Goal: Communication & Community: Answer question/provide support

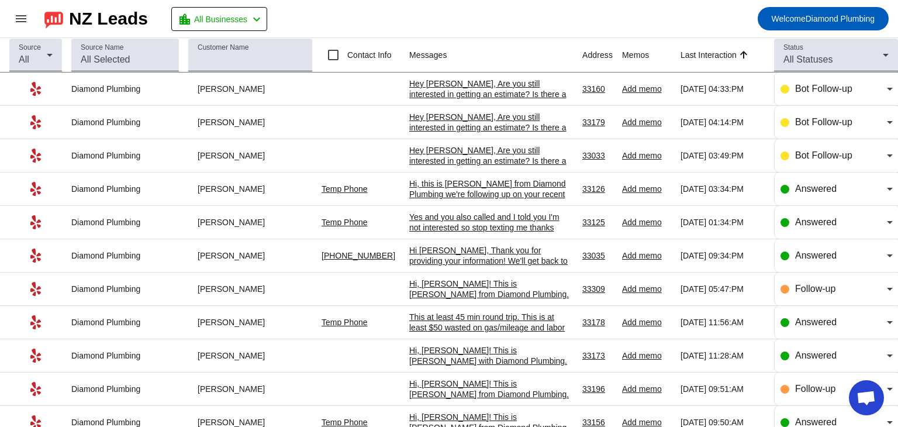
click at [489, 92] on div "Hey [PERSON_NAME], Are you still interested in getting an estimate? Is there a …" at bounding box center [491, 94] width 164 height 32
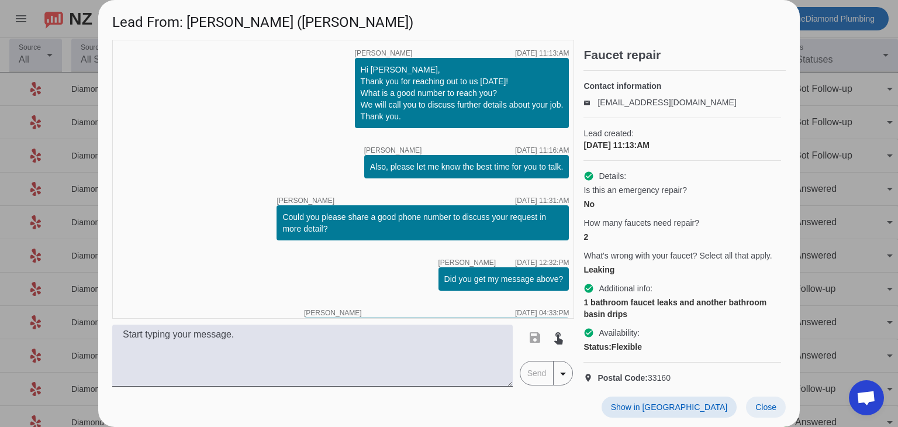
click at [758, 407] on span "Close" at bounding box center [765, 406] width 21 height 9
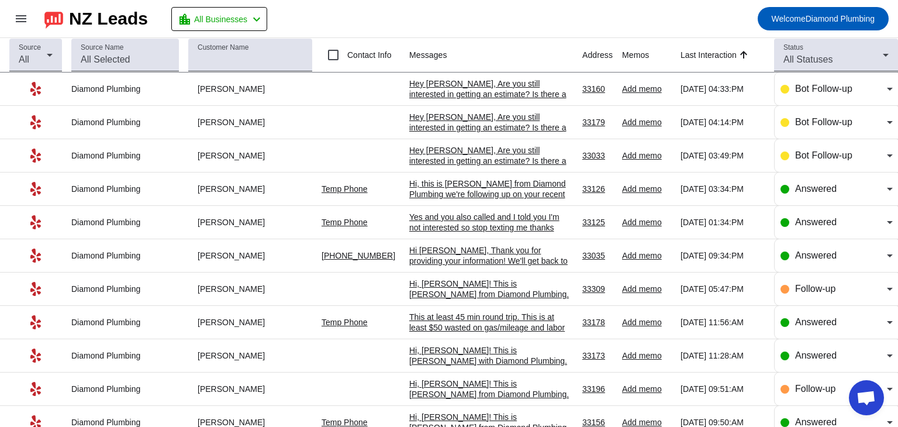
click at [463, 19] on mat-toolbar-row "menu NZ Leads location_city All Businesses chevron_left Welcome Diamond Plumbing" at bounding box center [449, 18] width 898 height 37
click at [489, 157] on div "Hey Michelle, Are you still interested in getting an estimate? Is there a good …" at bounding box center [491, 161] width 164 height 32
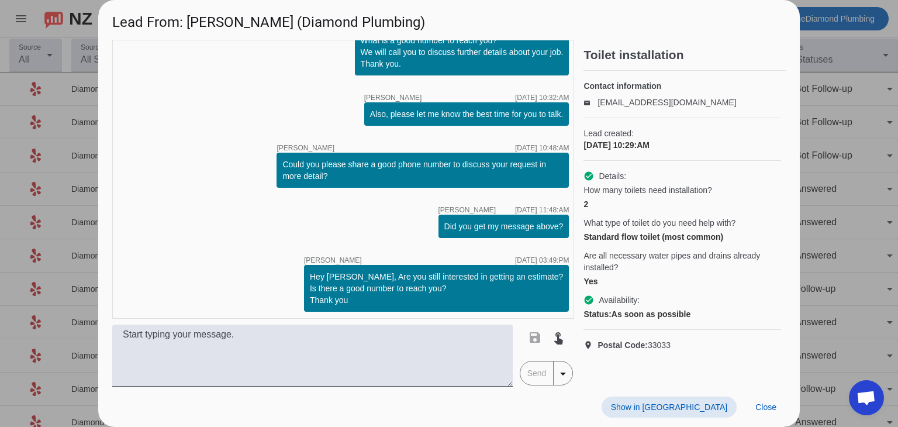
scroll to position [56, 0]
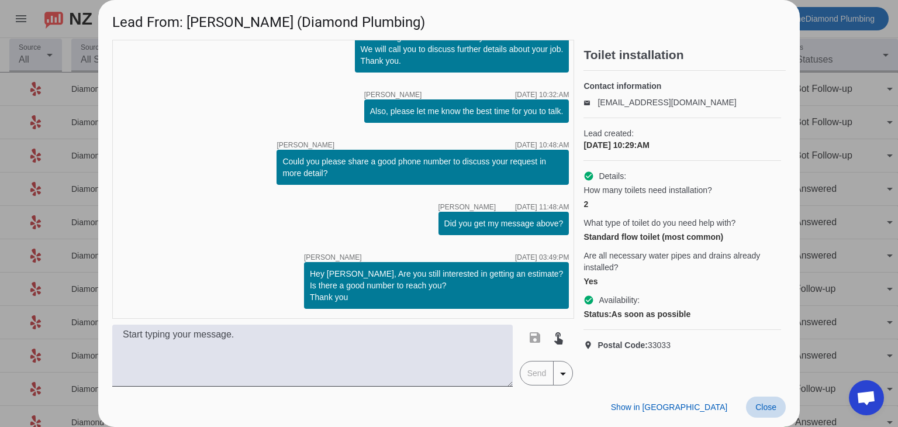
click at [763, 410] on span "Close" at bounding box center [765, 406] width 21 height 9
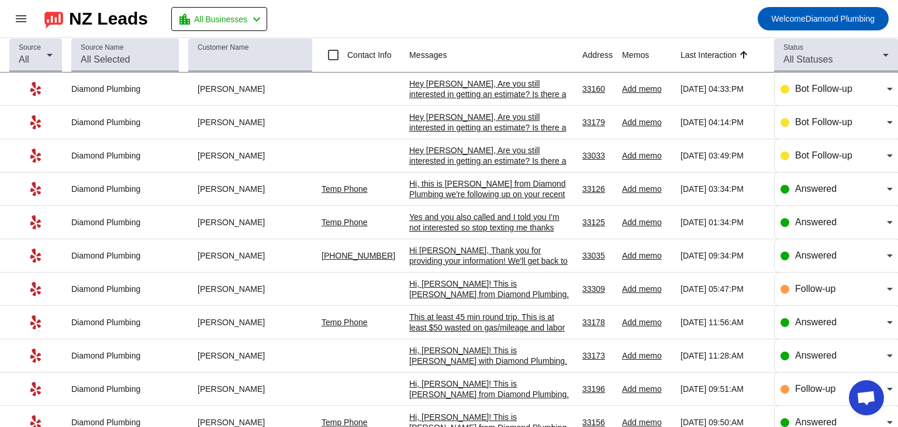
click at [452, 192] on div "Hi, this is [PERSON_NAME] from Diamond Plumbing we're following up on your rece…" at bounding box center [491, 220] width 164 height 84
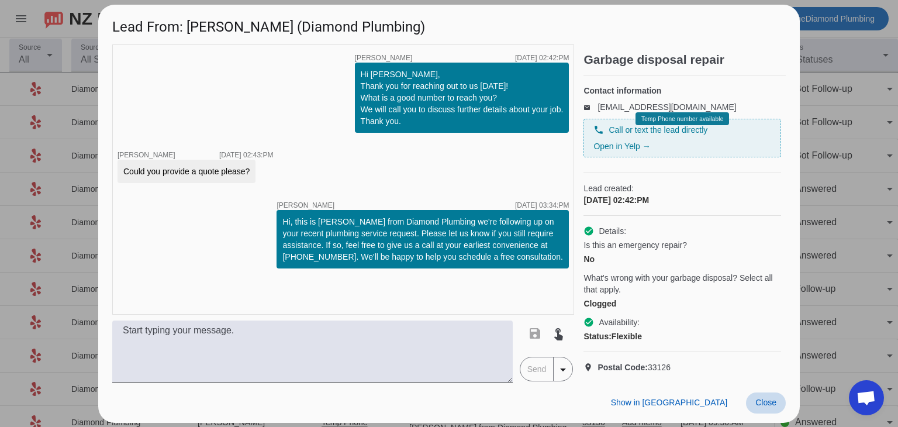
click at [768, 407] on span "Close" at bounding box center [765, 401] width 21 height 9
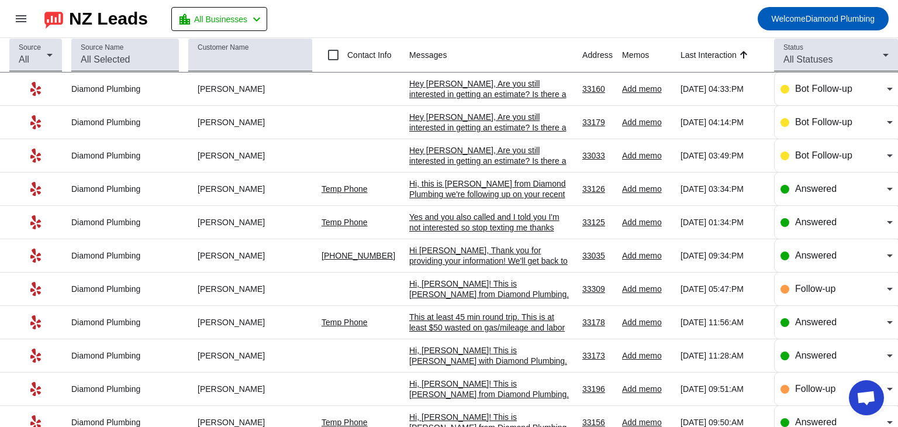
click at [493, 153] on div "Hey Michelle, Are you still interested in getting an estimate? Is there a good …" at bounding box center [491, 161] width 164 height 32
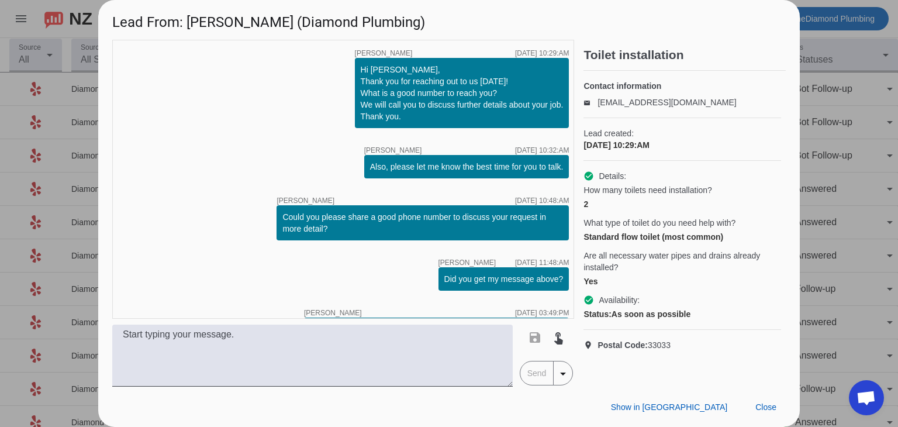
scroll to position [56, 0]
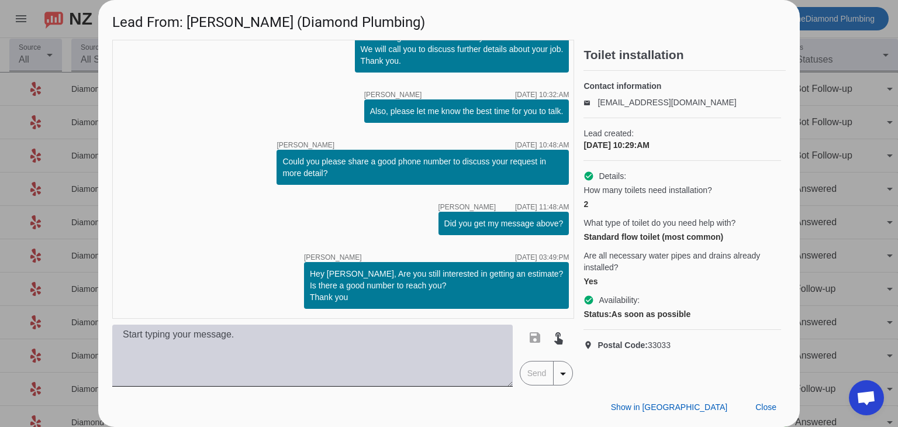
click at [169, 342] on textarea at bounding box center [312, 355] width 400 height 62
paste textarea "Hi, this is Daphne from Diamond Plumbing. We’re following up on your recent plu…"
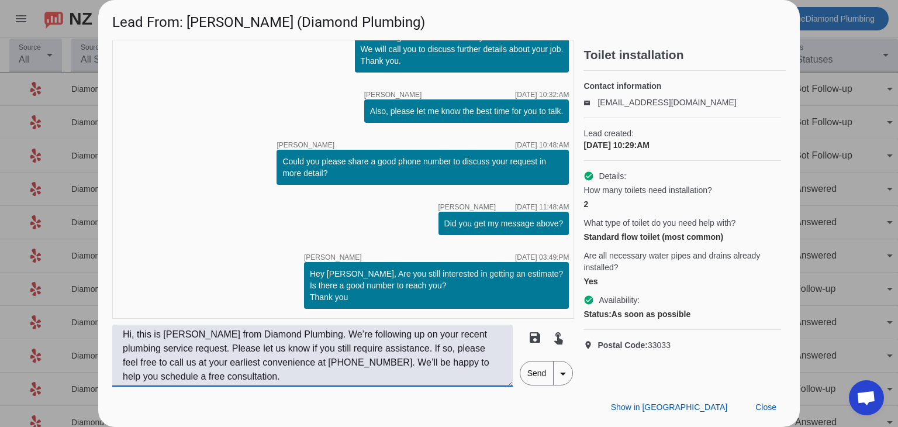
click at [133, 332] on textarea "Hi, this is Daphne from Diamond Plumbing. We’re following up on your recent plu…" at bounding box center [312, 355] width 400 height 62
type textarea "Hi, Michelle! This is Daphne from Diamond Plumbing. We’re following up on your …"
click at [536, 373] on span "Send" at bounding box center [536, 372] width 33 height 23
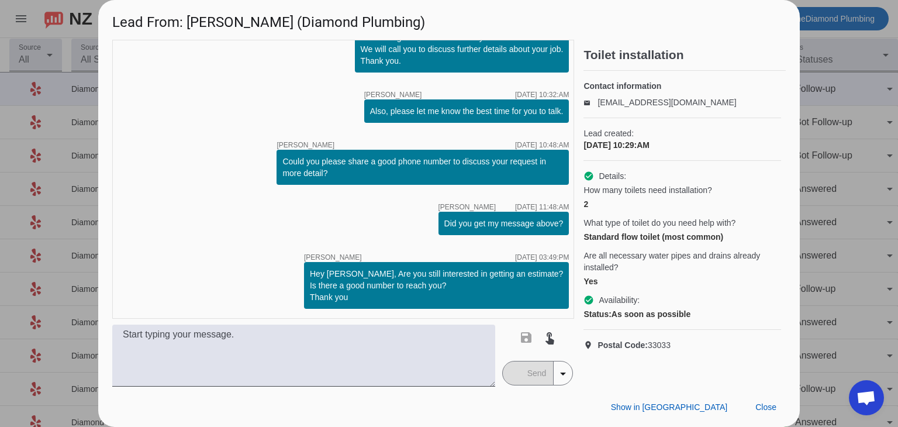
scroll to position [152, 0]
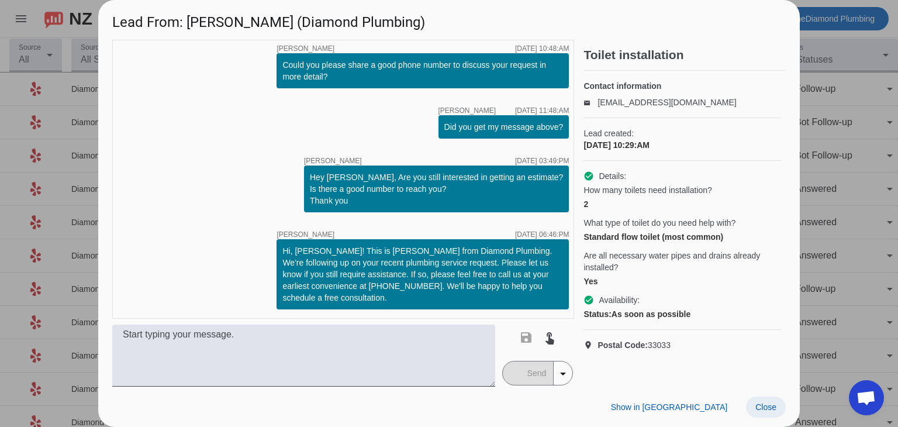
click at [758, 406] on span "Close" at bounding box center [765, 406] width 21 height 9
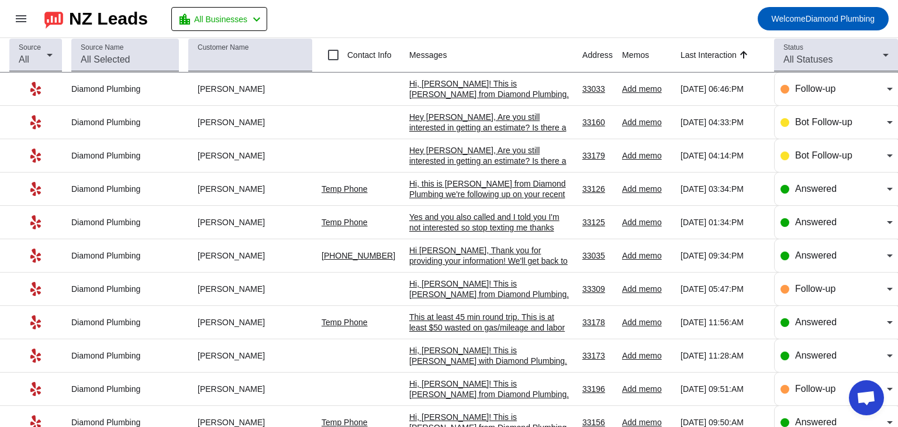
click at [475, 155] on div "Hey Julie, Are you still interested in getting an estimate? Is there a good num…" at bounding box center [491, 161] width 164 height 32
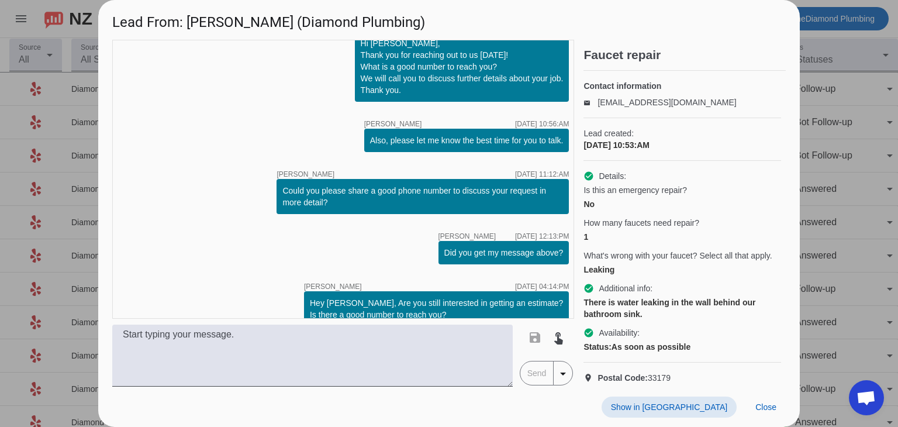
scroll to position [56, 0]
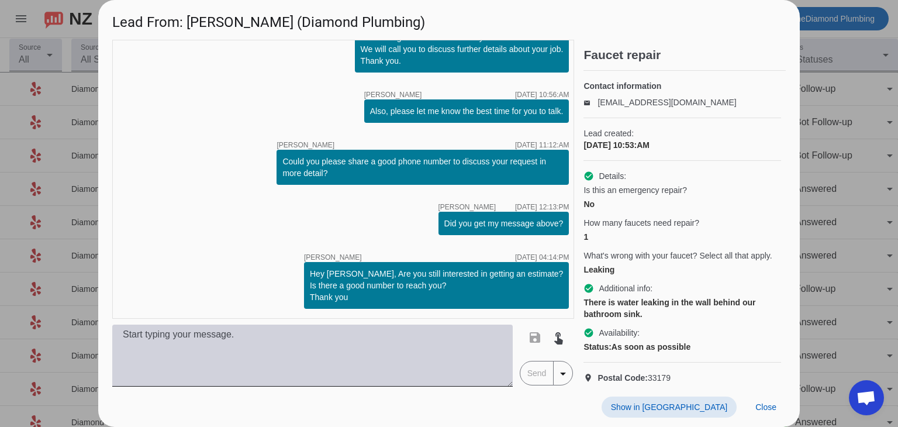
click at [268, 344] on textarea at bounding box center [312, 355] width 400 height 62
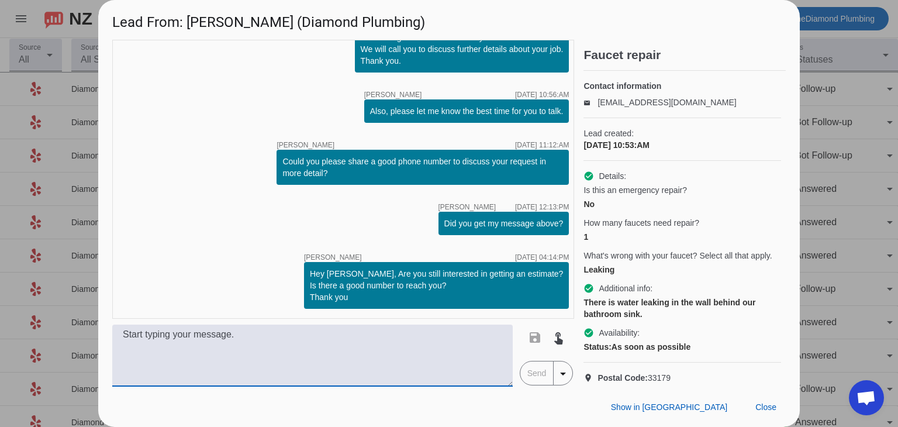
paste textarea "Hi, this is Daphne from Diamond Plumbing. We’re following up on your recent plu…"
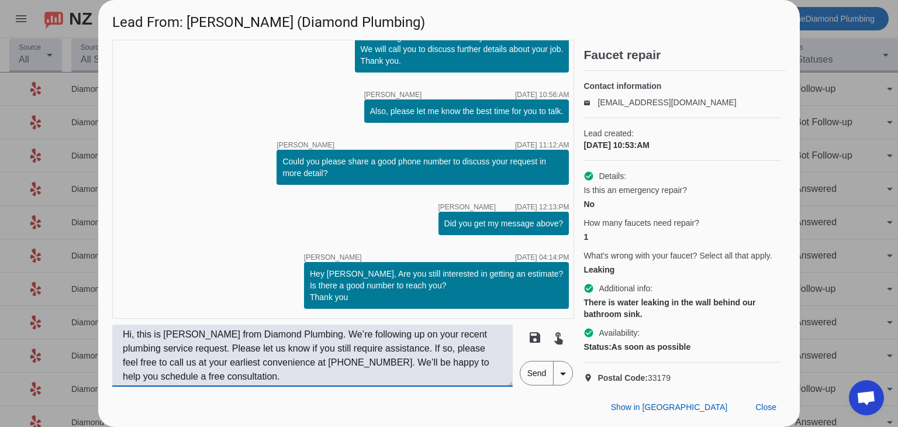
click at [134, 334] on textarea "Hi, this is Daphne from Diamond Plumbing. We’re following up on your recent plu…" at bounding box center [312, 355] width 400 height 62
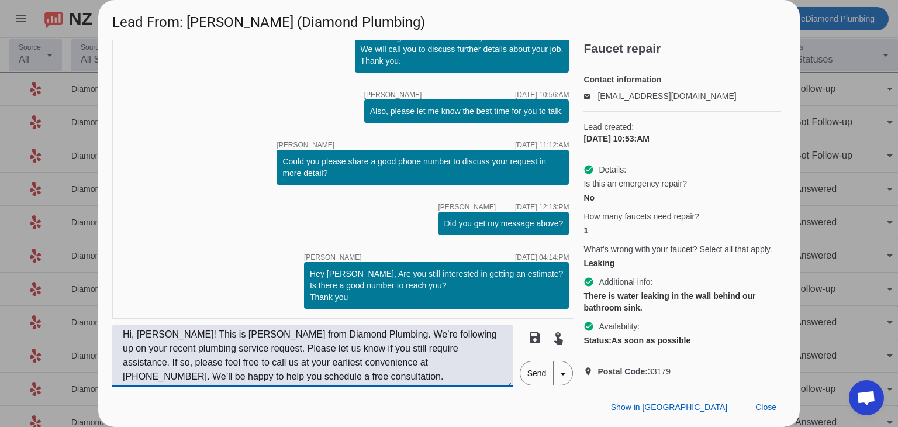
scroll to position [38, 0]
type textarea "Hi, Julie! This is Daphne from Diamond Plumbing. We’re following up on your rec…"
click at [767, 409] on span "Close" at bounding box center [765, 406] width 21 height 9
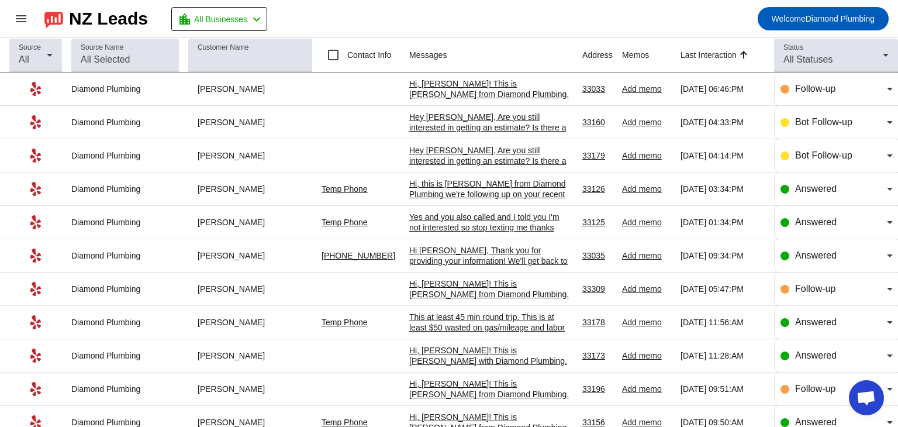
click at [453, 154] on div "Hey Julie, Are you still interested in getting an estimate? Is there a good num…" at bounding box center [491, 161] width 164 height 32
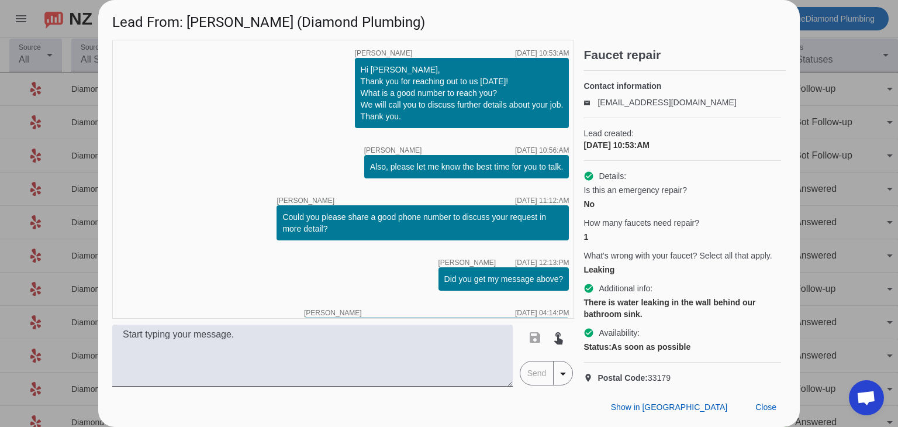
scroll to position [56, 0]
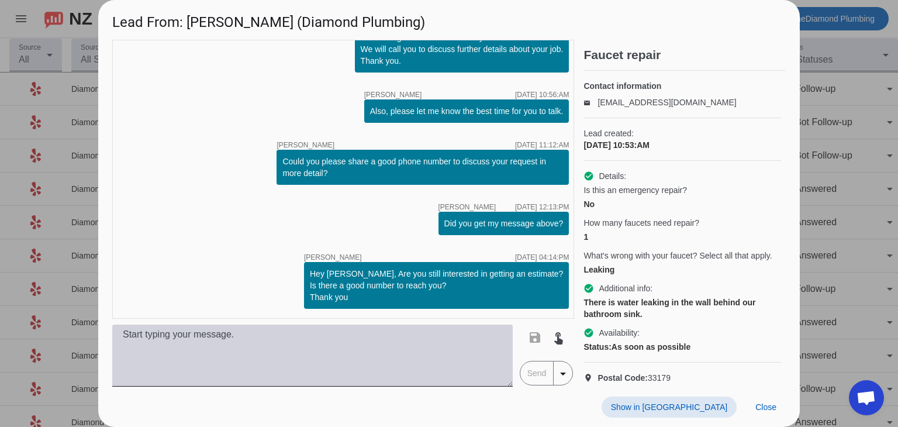
click at [312, 358] on textarea at bounding box center [312, 355] width 400 height 62
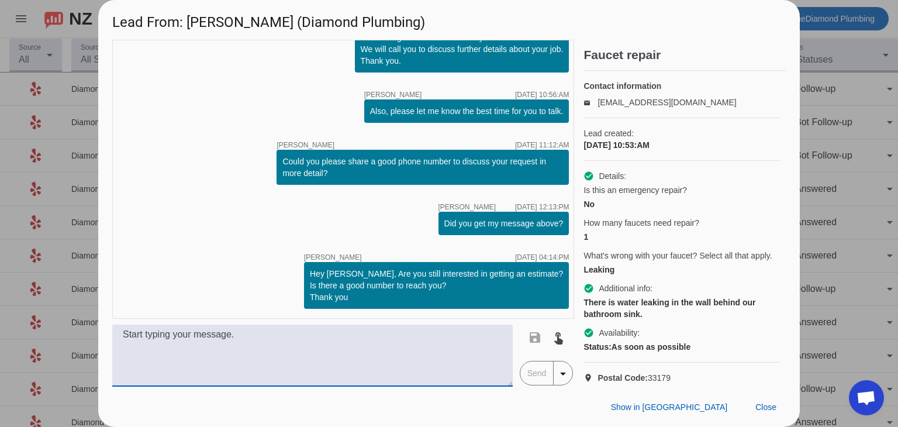
paste textarea "Hi, this is Daphne from Diamond Plumbing. We’re following up on your recent plu…"
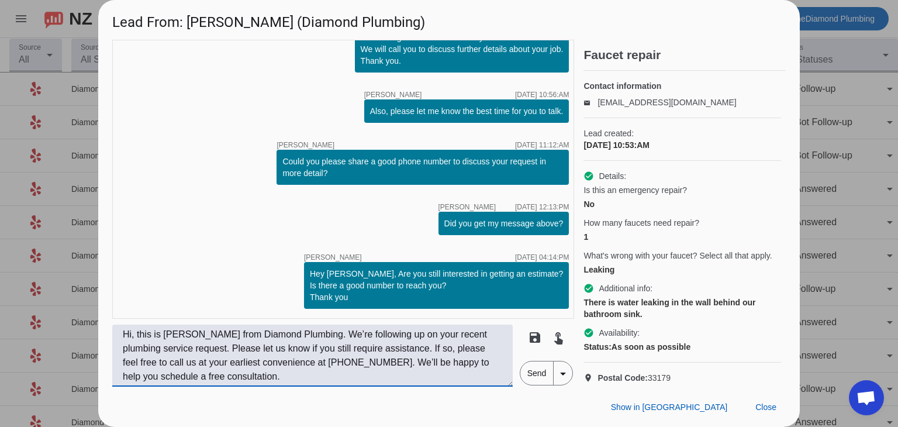
click at [137, 339] on textarea "Hi, this is Daphne from Diamond Plumbing. We’re following up on your recent plu…" at bounding box center [312, 355] width 400 height 62
type textarea "Hi, Julie! This is Daphne from Diamond Plumbing. We’re following up on your rec…"
click at [534, 375] on span "Send" at bounding box center [536, 372] width 33 height 23
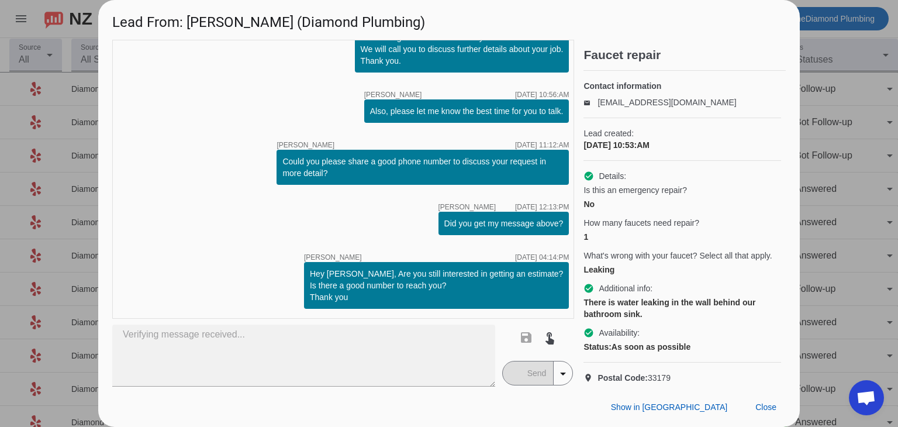
type textarea "Hi, Julie! This is Daphne from Diamond Plumbing. We’re following up on your rec…"
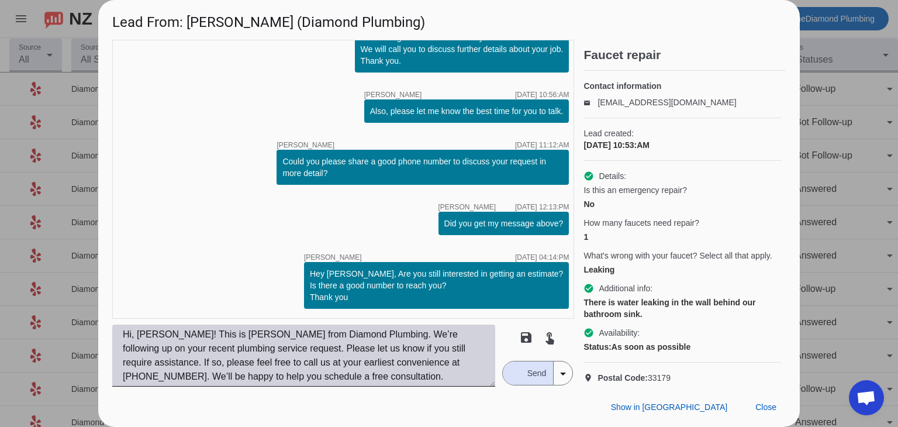
click at [385, 363] on textarea "Hi, Julie! This is Daphne from Diamond Plumbing. We’re following up on your rec…" at bounding box center [303, 355] width 383 height 62
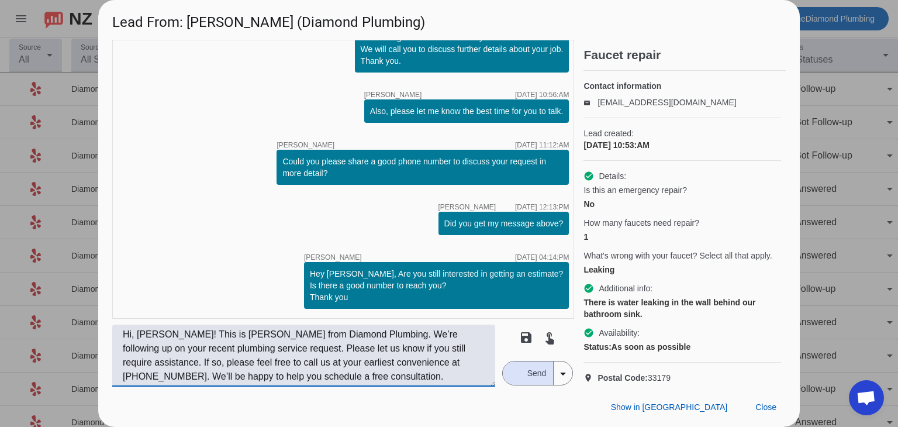
click at [533, 371] on span "Send" at bounding box center [536, 372] width 33 height 23
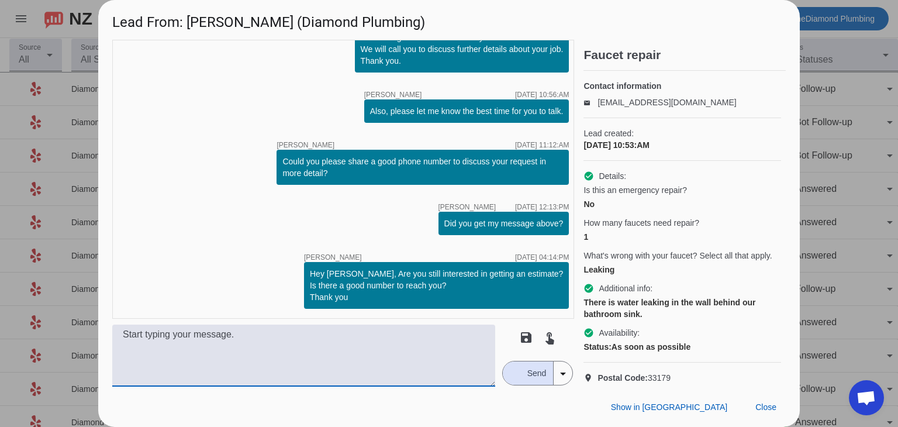
type textarea "Hi, Julie! This is Daphne from Diamond Plumbing. We’re following up on your rec…"
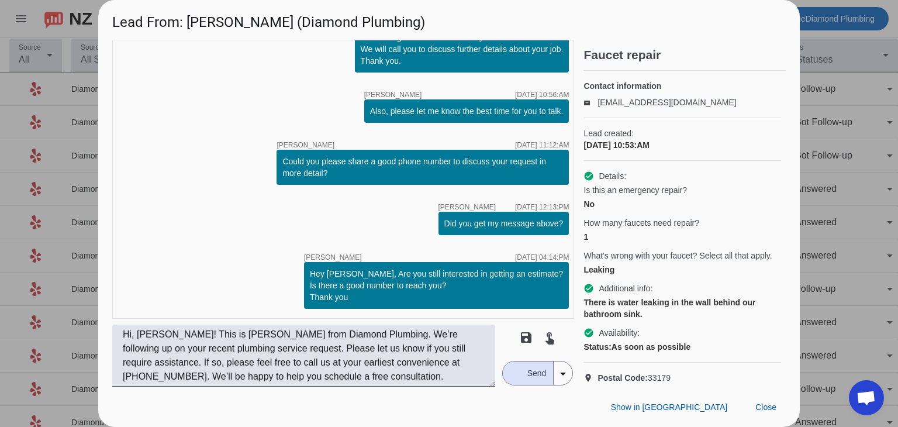
click at [563, 375] on mat-icon "arrow_drop_down" at bounding box center [563, 373] width 14 height 14
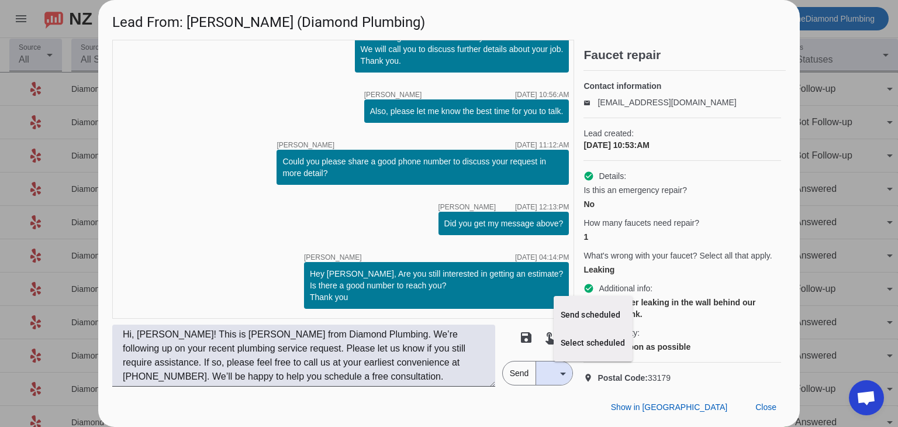
click at [389, 351] on div at bounding box center [449, 213] width 898 height 427
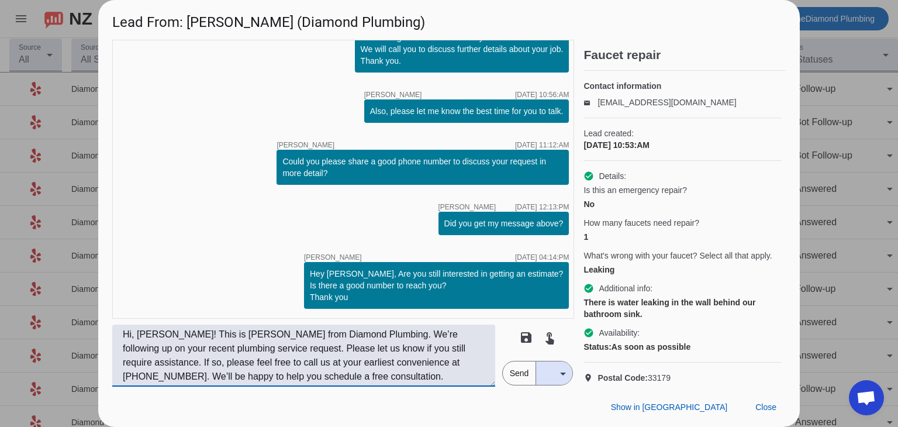
drag, startPoint x: 354, startPoint y: 377, endPoint x: 116, endPoint y: 331, distance: 242.2
click at [116, 331] on textarea "Hi, Julie! This is Daphne from Diamond Plumbing. We’re following up on your rec…" at bounding box center [303, 355] width 383 height 62
click at [220, 233] on div "timer close Alexis C. 10/6/2025, 10:53:AM Hi Julie, Thank you for reaching out …" at bounding box center [343, 179] width 462 height 279
click at [525, 369] on span "Send" at bounding box center [519, 372] width 33 height 23
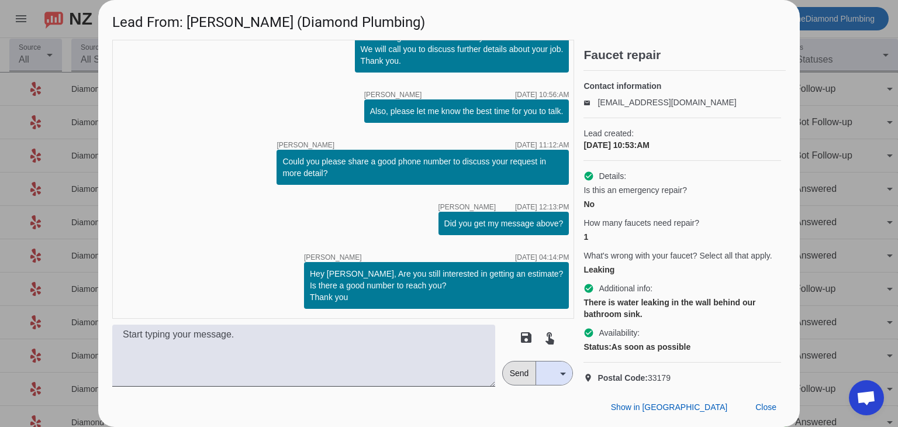
type textarea "Hi, Julie! This is Daphne from Diamond Plumbing. We’re following up on your rec…"
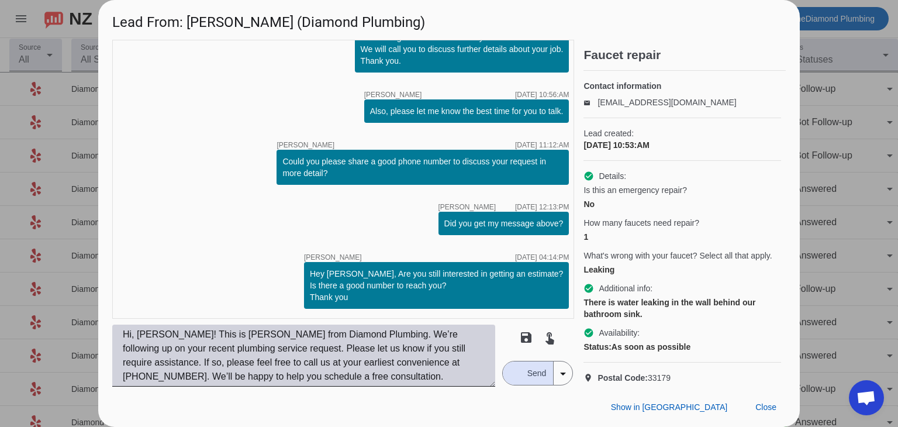
click at [325, 363] on textarea "Hi, Julie! This is Daphne from Diamond Plumbing. We’re following up on your rec…" at bounding box center [303, 355] width 383 height 62
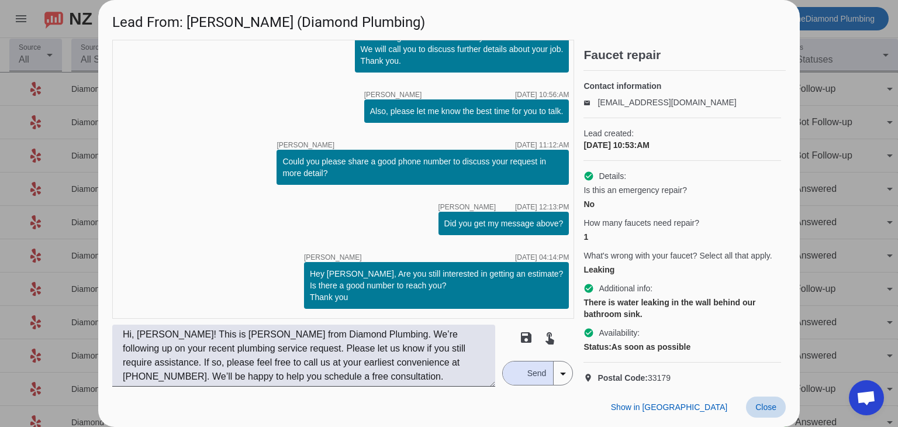
click at [771, 412] on span at bounding box center [766, 406] width 40 height 21
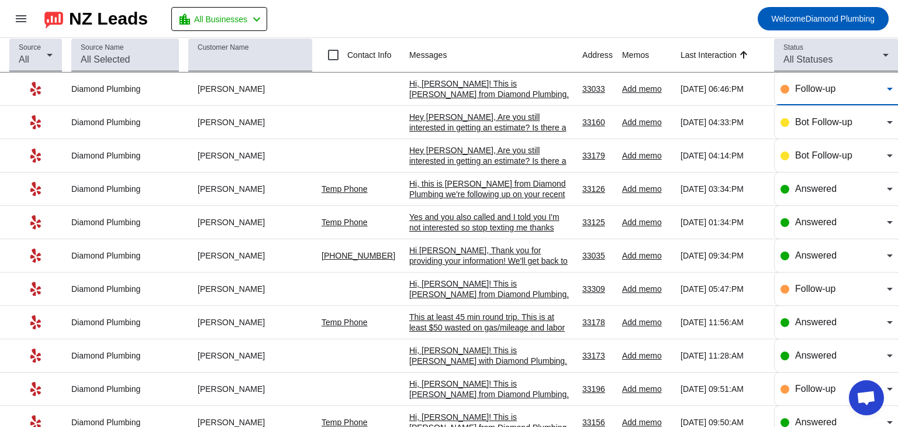
click at [844, 92] on div "Follow-up" at bounding box center [841, 89] width 92 height 14
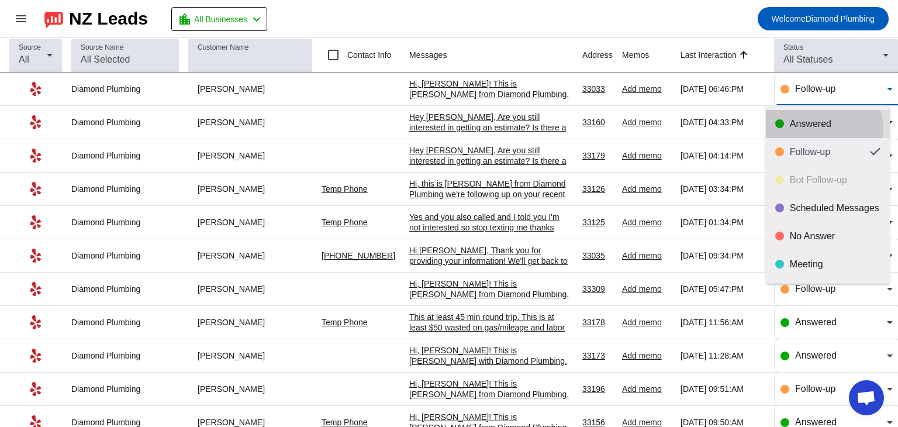
click at [822, 127] on div "Answered" at bounding box center [834, 124] width 91 height 12
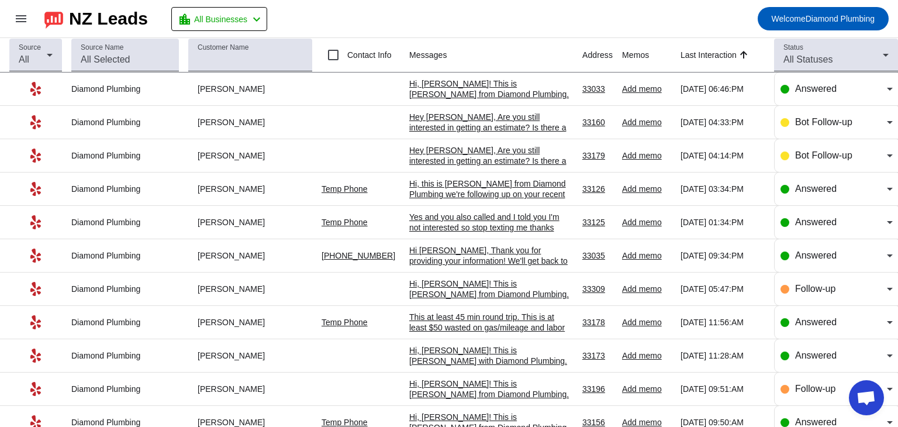
click at [475, 124] on div "Hey Denise, Are you still interested in getting an estimate? Is there a good nu…" at bounding box center [491, 128] width 164 height 32
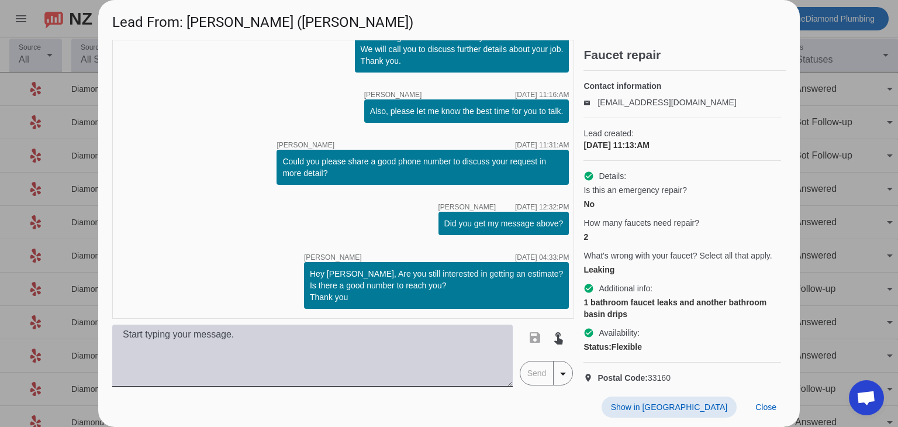
click at [318, 348] on textarea at bounding box center [312, 355] width 400 height 62
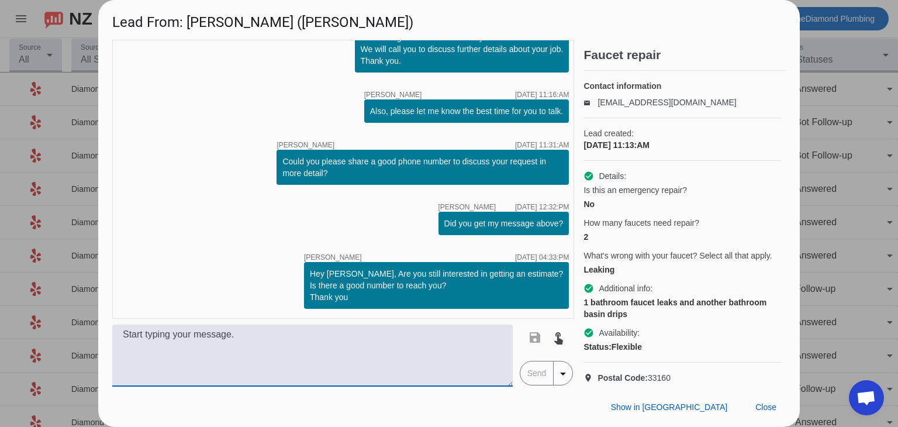
paste textarea "Hi, this is Daphne from Diamond Plumbing. We’re following up on your recent plu…"
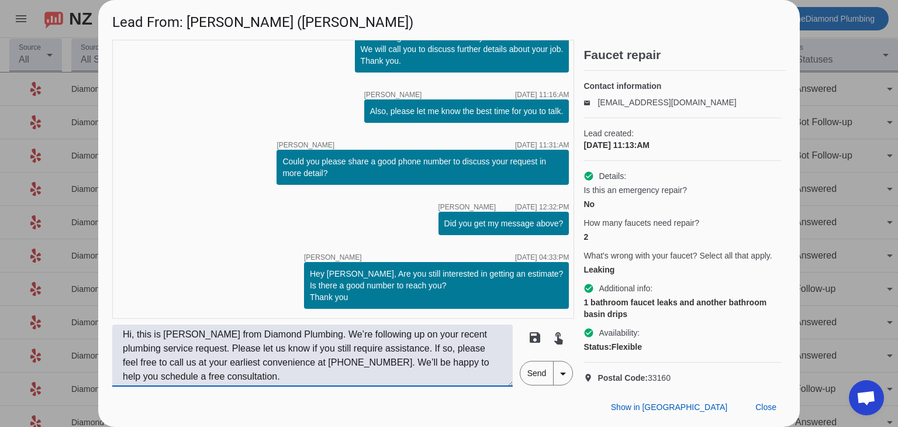
click at [131, 334] on textarea "Hi, this is Daphne from Diamond Plumbing. We’re following up on your recent plu…" at bounding box center [312, 355] width 400 height 62
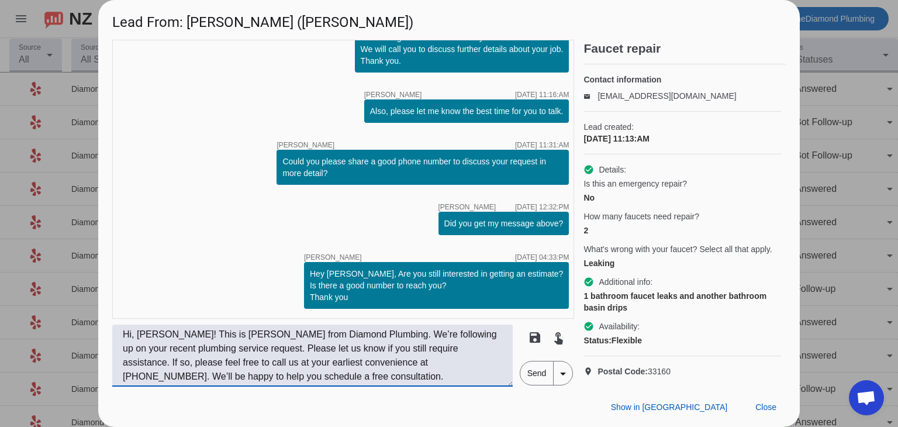
scroll to position [38, 0]
type textarea "Hi, Denise! This is Daphne from Diamond Plumbing. We’re following up on your re…"
click at [531, 371] on span "Send" at bounding box center [536, 372] width 33 height 23
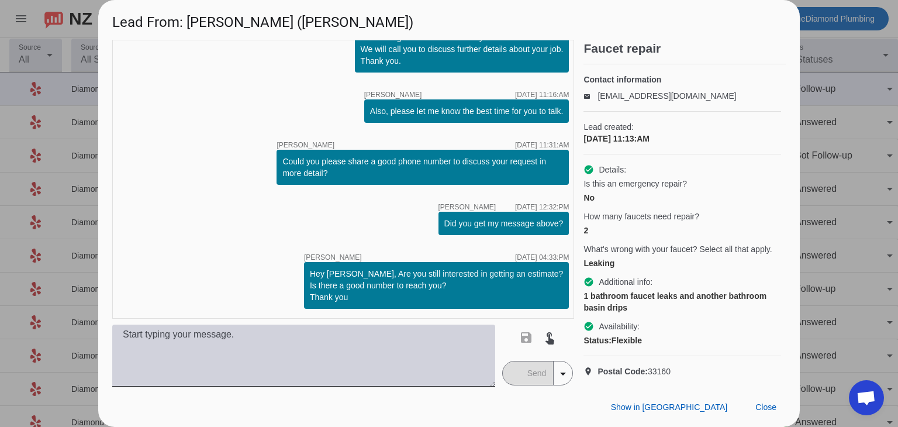
scroll to position [152, 0]
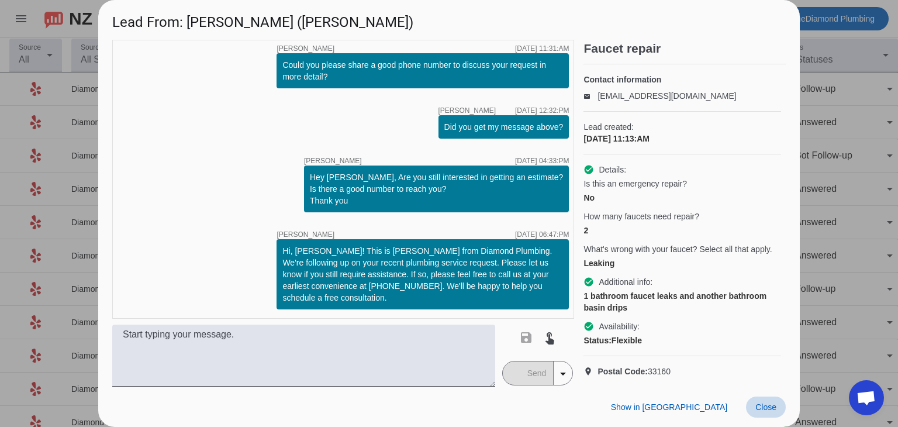
click at [762, 408] on span "Close" at bounding box center [765, 406] width 21 height 9
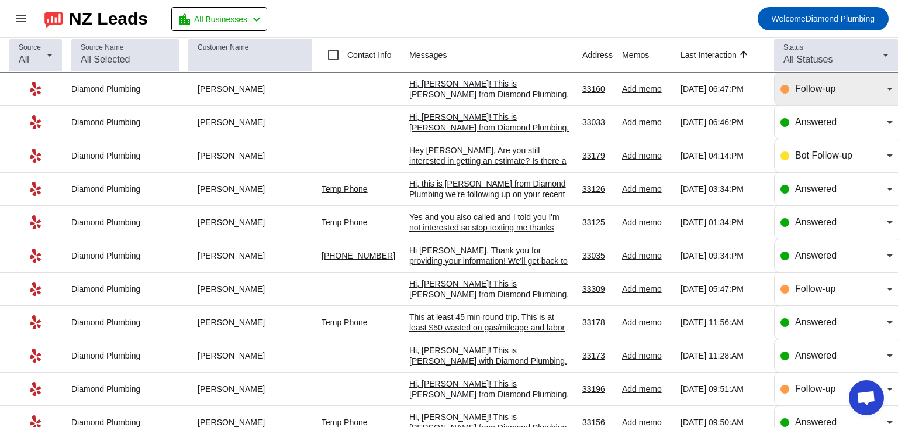
click at [809, 87] on span "Follow-up" at bounding box center [815, 89] width 40 height 10
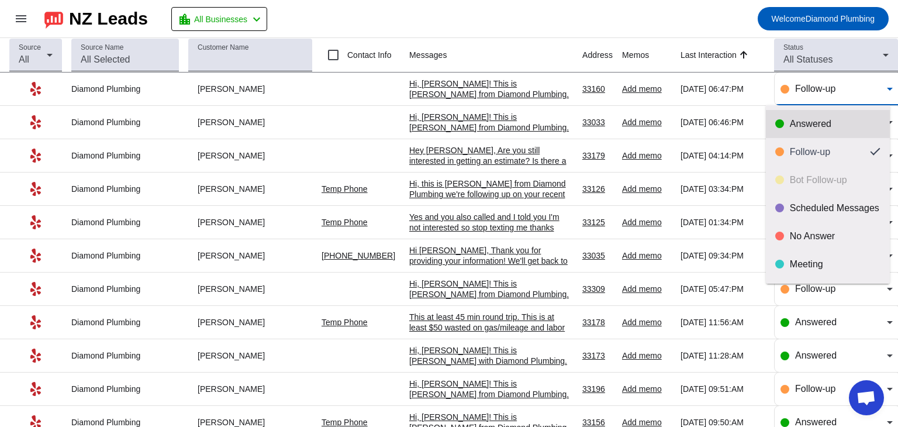
click at [813, 124] on div "Answered" at bounding box center [834, 124] width 91 height 12
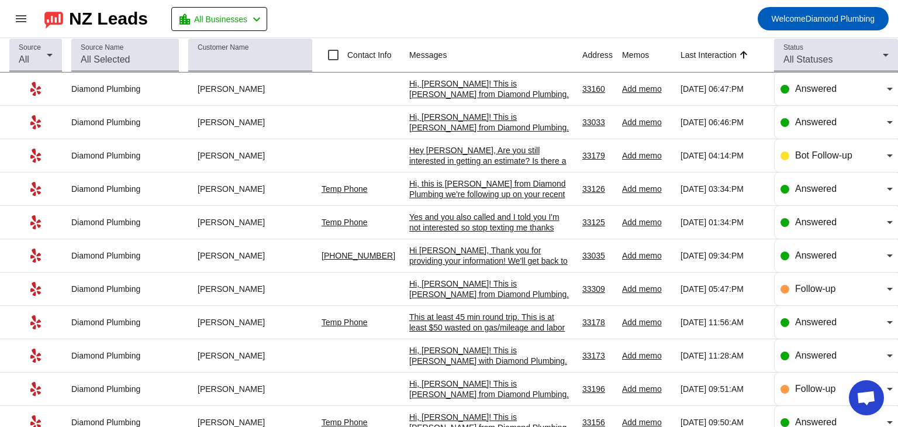
click at [584, 22] on mat-toolbar-row "menu NZ Leads location_city All Businesses chevron_left Welcome Diamond Plumbing" at bounding box center [449, 18] width 898 height 37
click at [453, 159] on div "Hey Julie, Are you still interested in getting an estimate? Is there a good num…" at bounding box center [491, 161] width 164 height 32
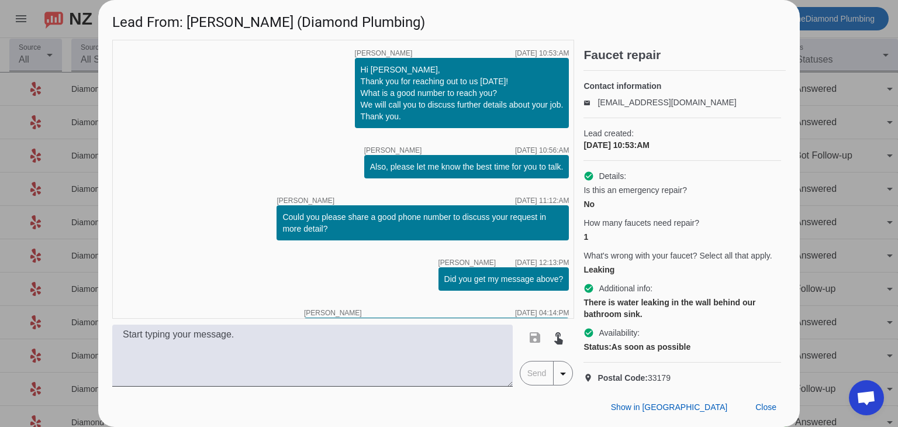
scroll to position [56, 0]
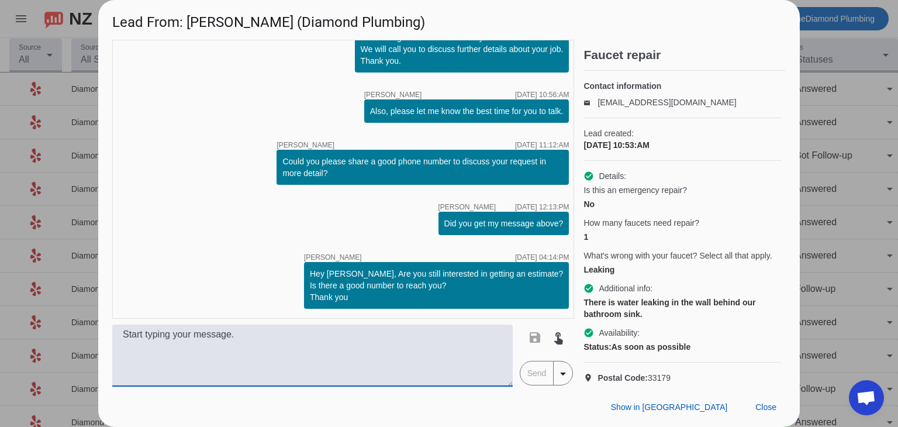
click at [304, 341] on textarea at bounding box center [312, 355] width 400 height 62
paste textarea "Hi, this is Daphne from Diamond Plumbing. We’re following up on your recent plu…"
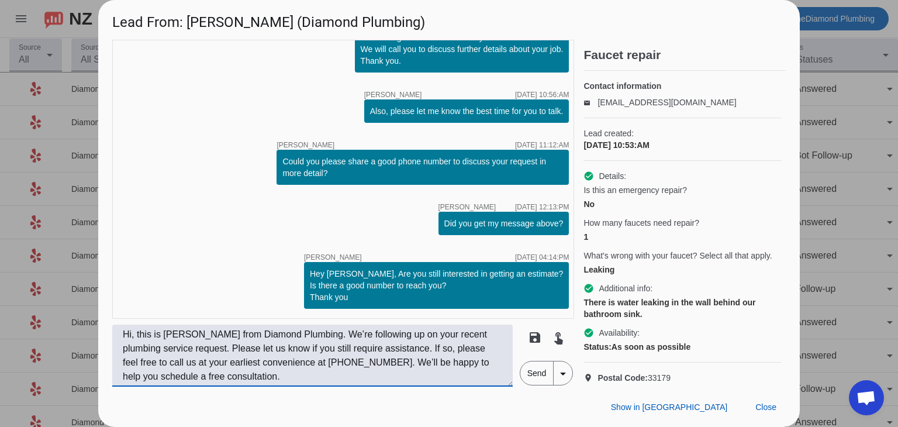
click at [134, 340] on textarea "Hi, this is Daphne from Diamond Plumbing. We’re following up on your recent plu…" at bounding box center [312, 355] width 400 height 62
type textarea "Hi, Julie! This is Daphne from Diamond Plumbing. We’re following up on your rec…"
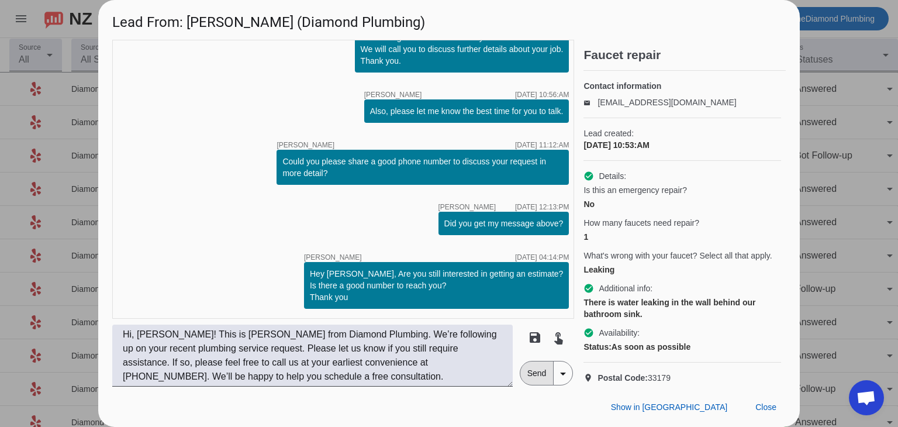
click at [538, 371] on span "Send" at bounding box center [536, 372] width 33 height 23
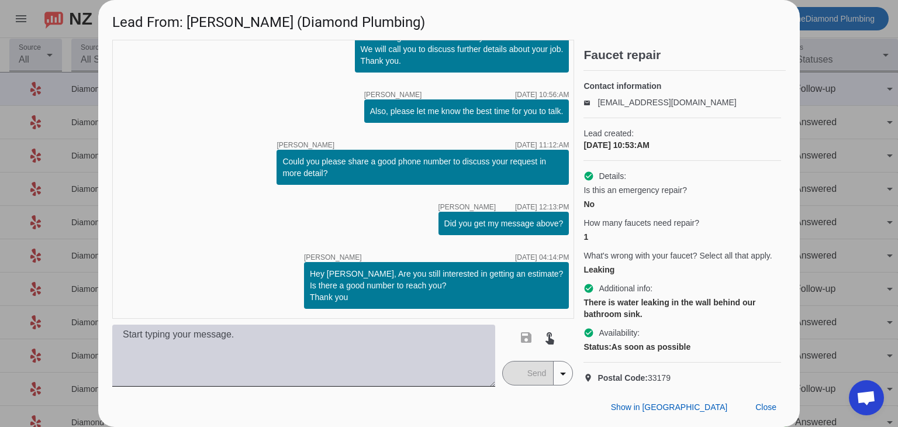
scroll to position [152, 0]
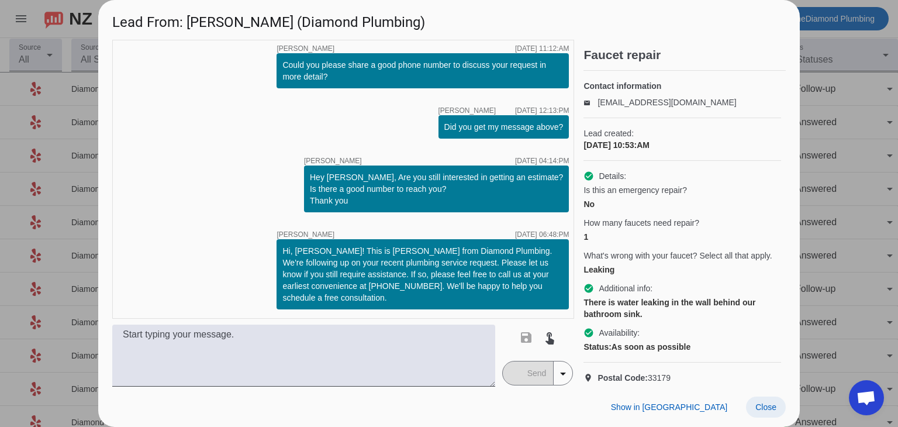
click at [777, 407] on span at bounding box center [766, 406] width 40 height 21
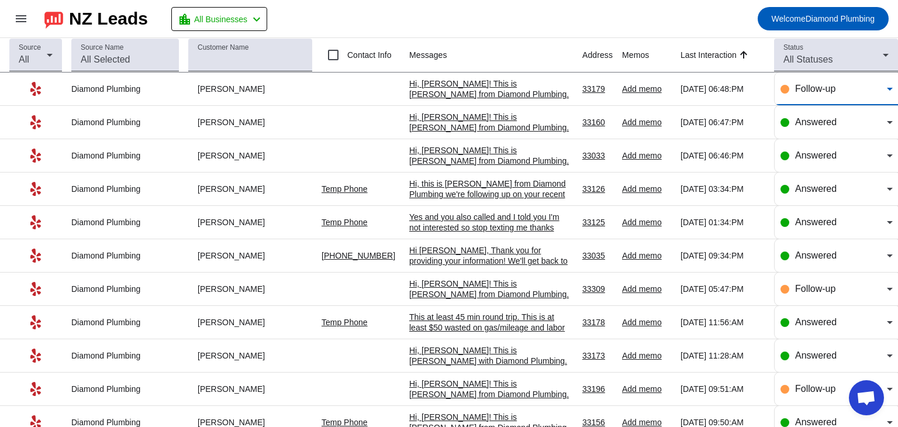
click at [825, 93] on span "Follow-up" at bounding box center [815, 89] width 40 height 10
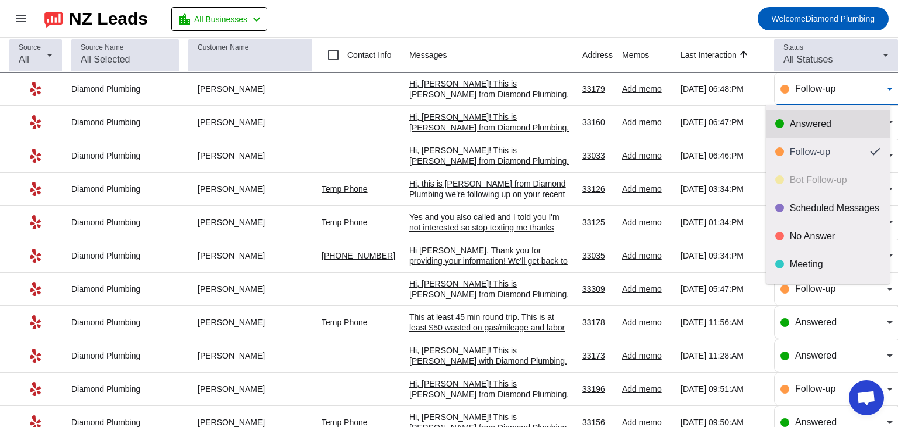
click at [815, 122] on div "Answered" at bounding box center [834, 124] width 91 height 12
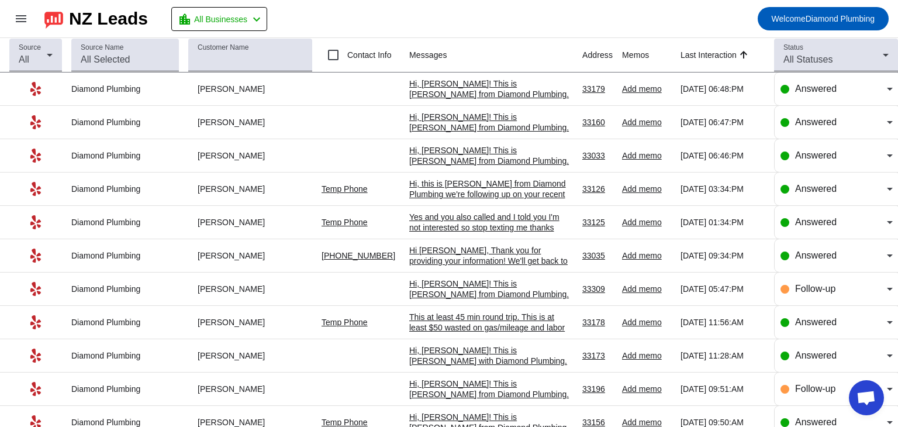
click at [680, 40] on th "Last Interaction" at bounding box center [726, 55] width 93 height 34
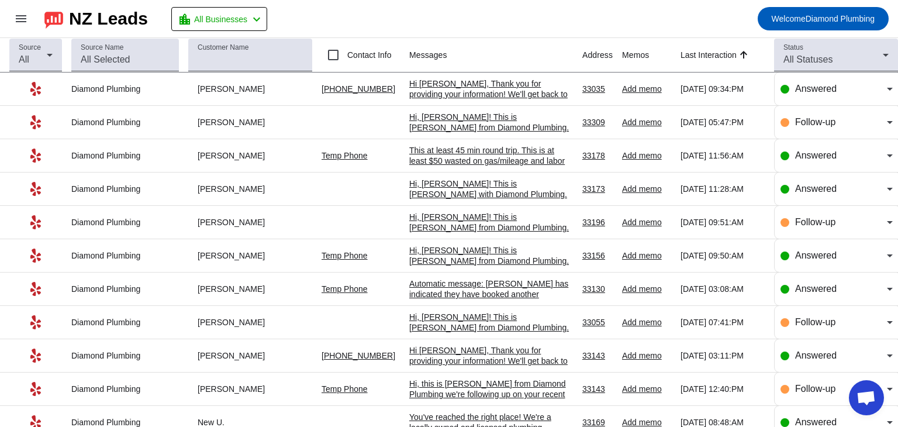
scroll to position [0, 0]
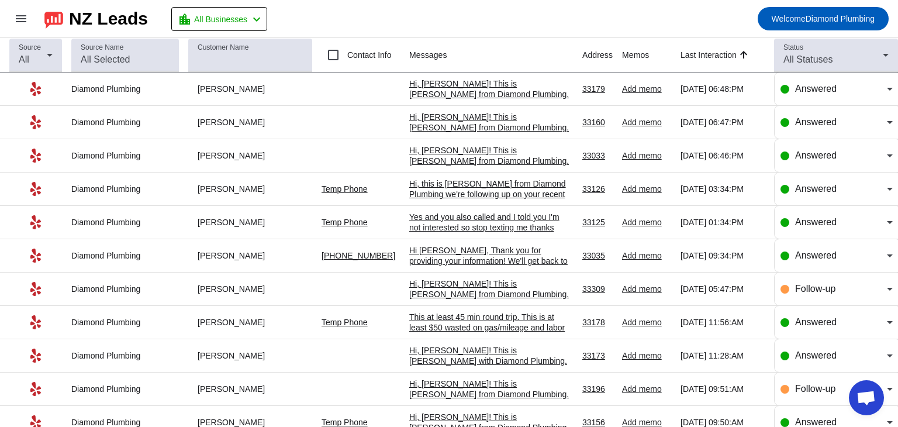
click at [467, 15] on mat-toolbar-row "menu NZ Leads location_city All Businesses chevron_left Welcome Diamond Plumbing" at bounding box center [449, 18] width 898 height 37
click at [564, 10] on mat-toolbar-row "menu NZ Leads location_city All Businesses chevron_left Welcome Diamond Plumbing" at bounding box center [449, 18] width 898 height 37
click at [435, 192] on div "Hi, this is Leyla from Diamond Plumbing we're following up on your recent plumb…" at bounding box center [491, 220] width 164 height 84
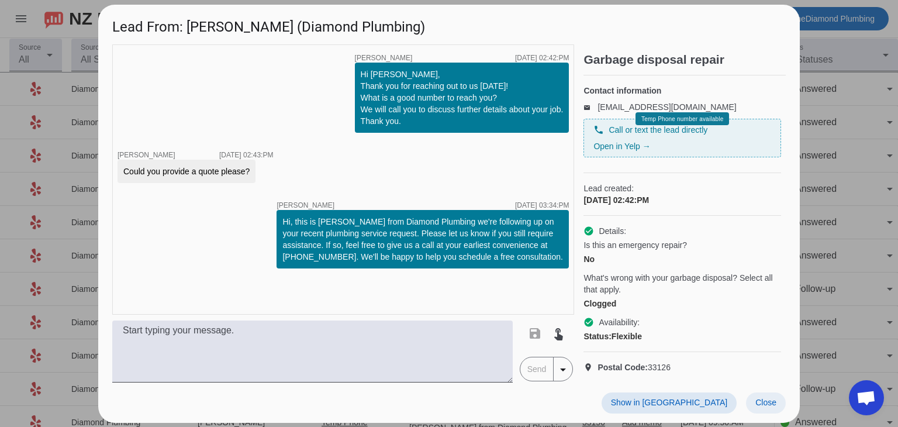
click at [760, 406] on span "Close" at bounding box center [765, 401] width 21 height 9
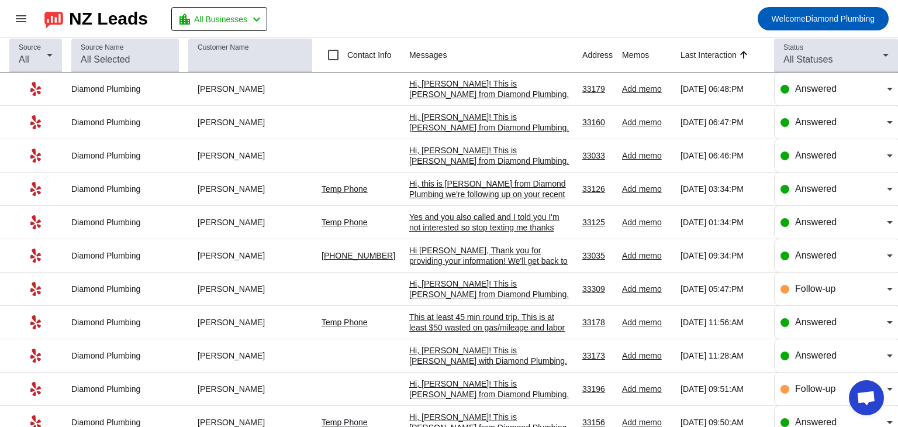
click at [470, 226] on div "Yes and you also called and I told you I'm not interested so stop texting me th…" at bounding box center [491, 222] width 164 height 21
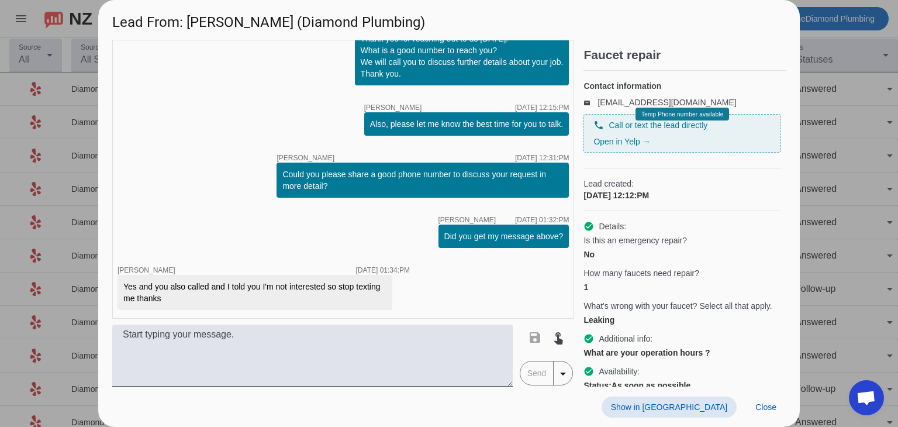
scroll to position [44, 0]
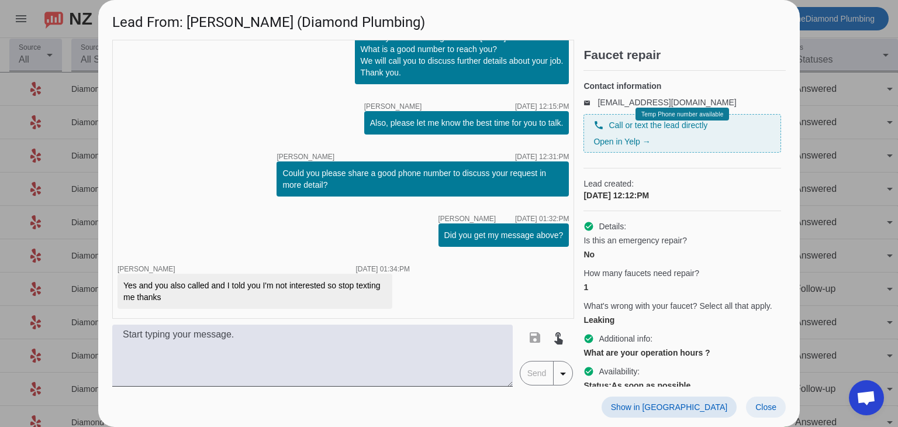
click at [757, 410] on span "Close" at bounding box center [765, 406] width 21 height 9
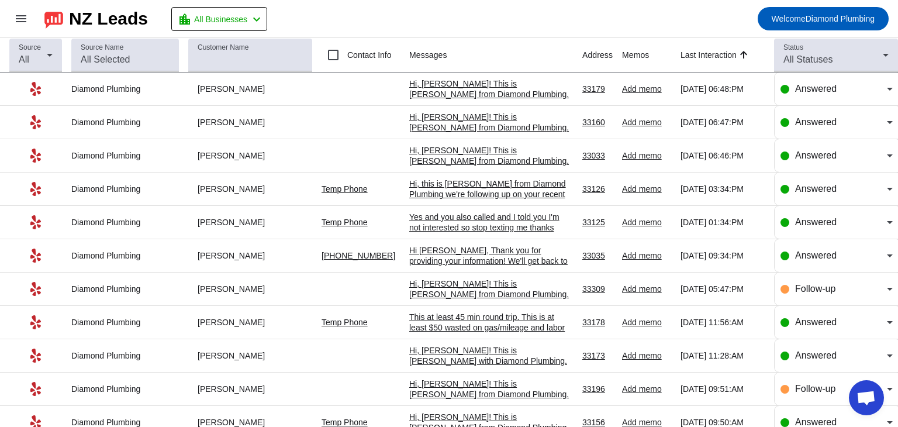
click at [355, 188] on link "Temp Phone" at bounding box center [344, 188] width 46 height 9
